Goal: Information Seeking & Learning: Learn about a topic

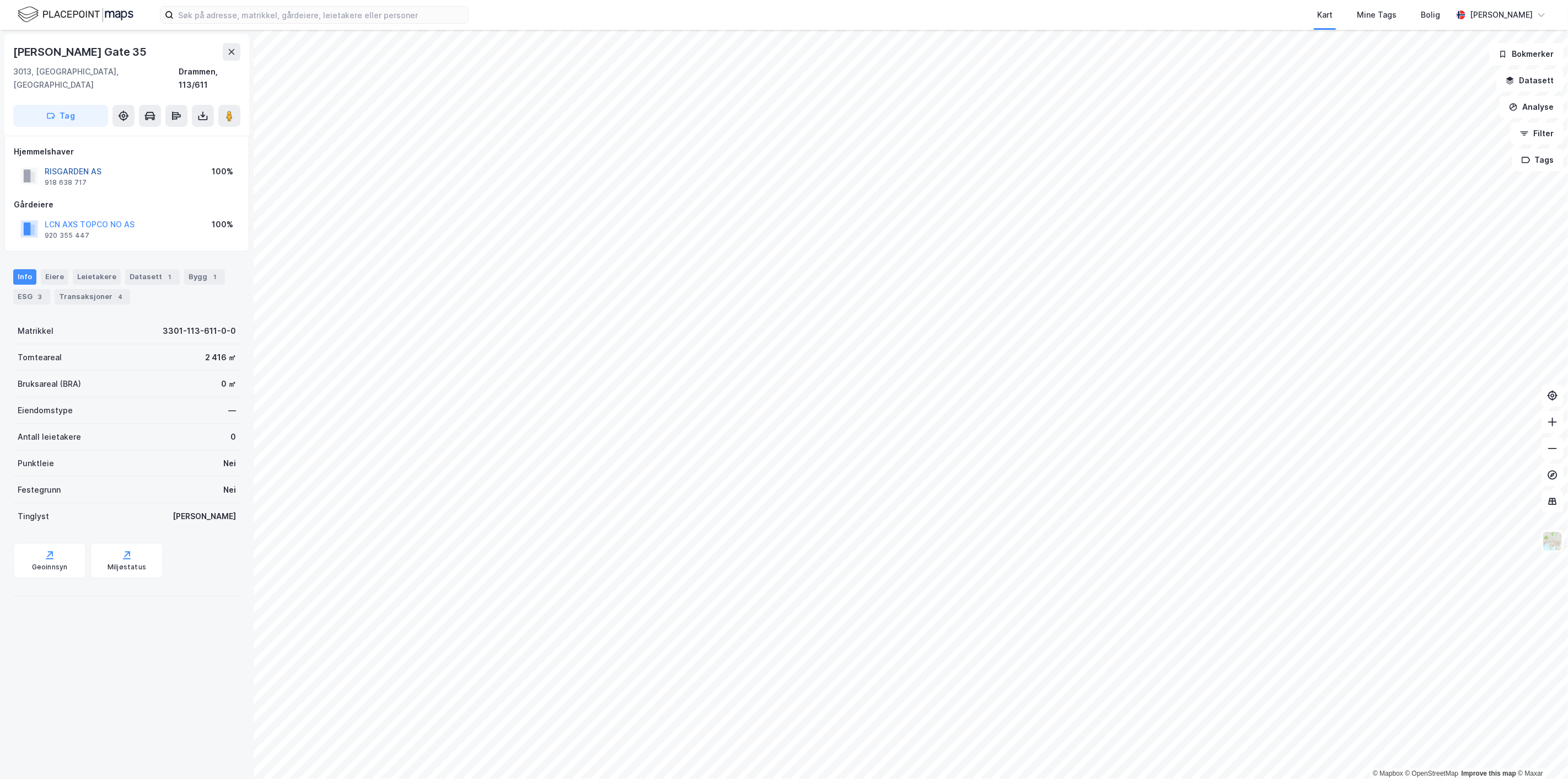
click at [0, 0] on button "RISGARDEN AS" at bounding box center [0, 0] width 0 height 0
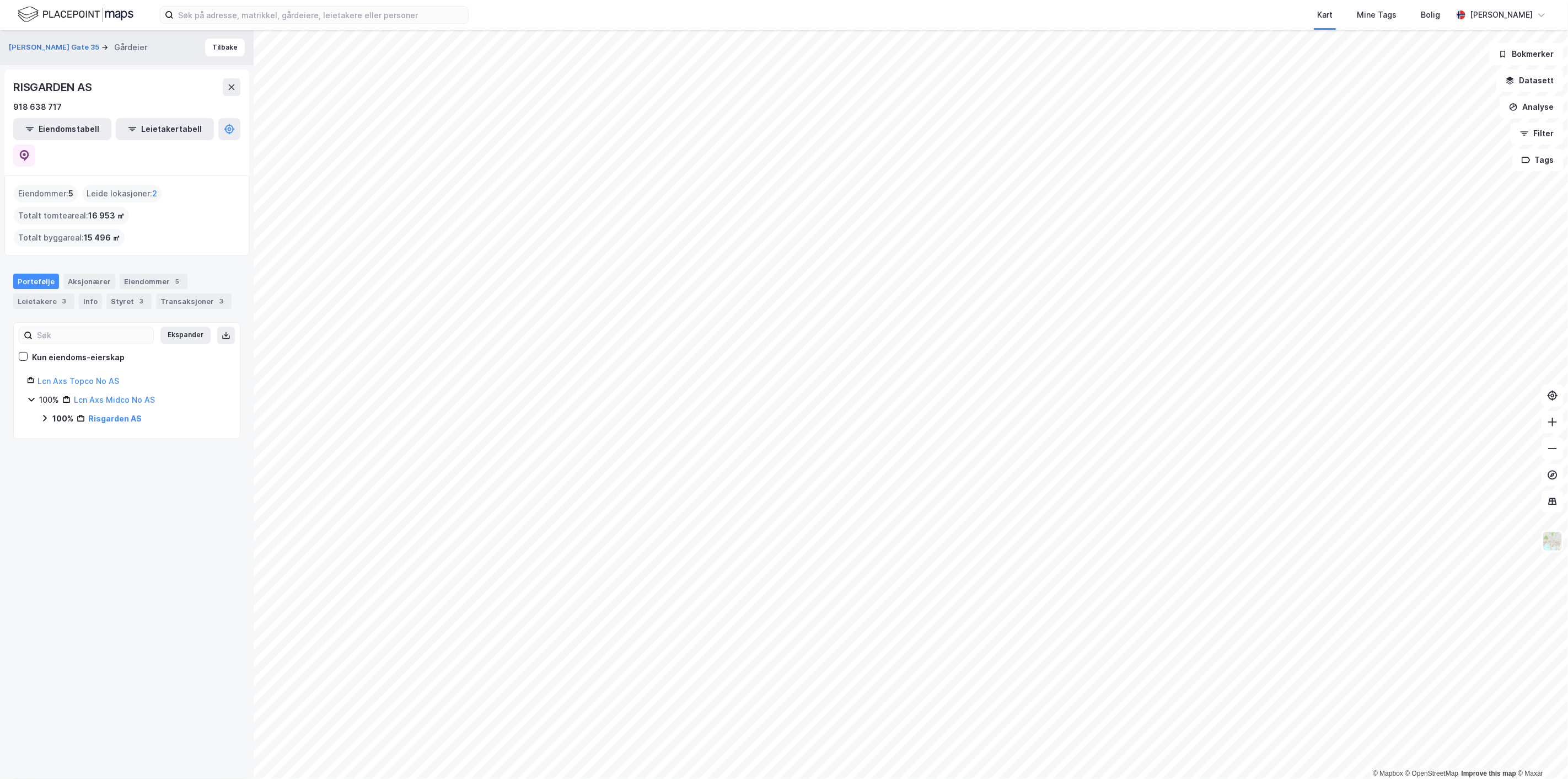
click at [45, 413] on icon at bounding box center [45, 418] width 9 height 9
